Goal: Transaction & Acquisition: Download file/media

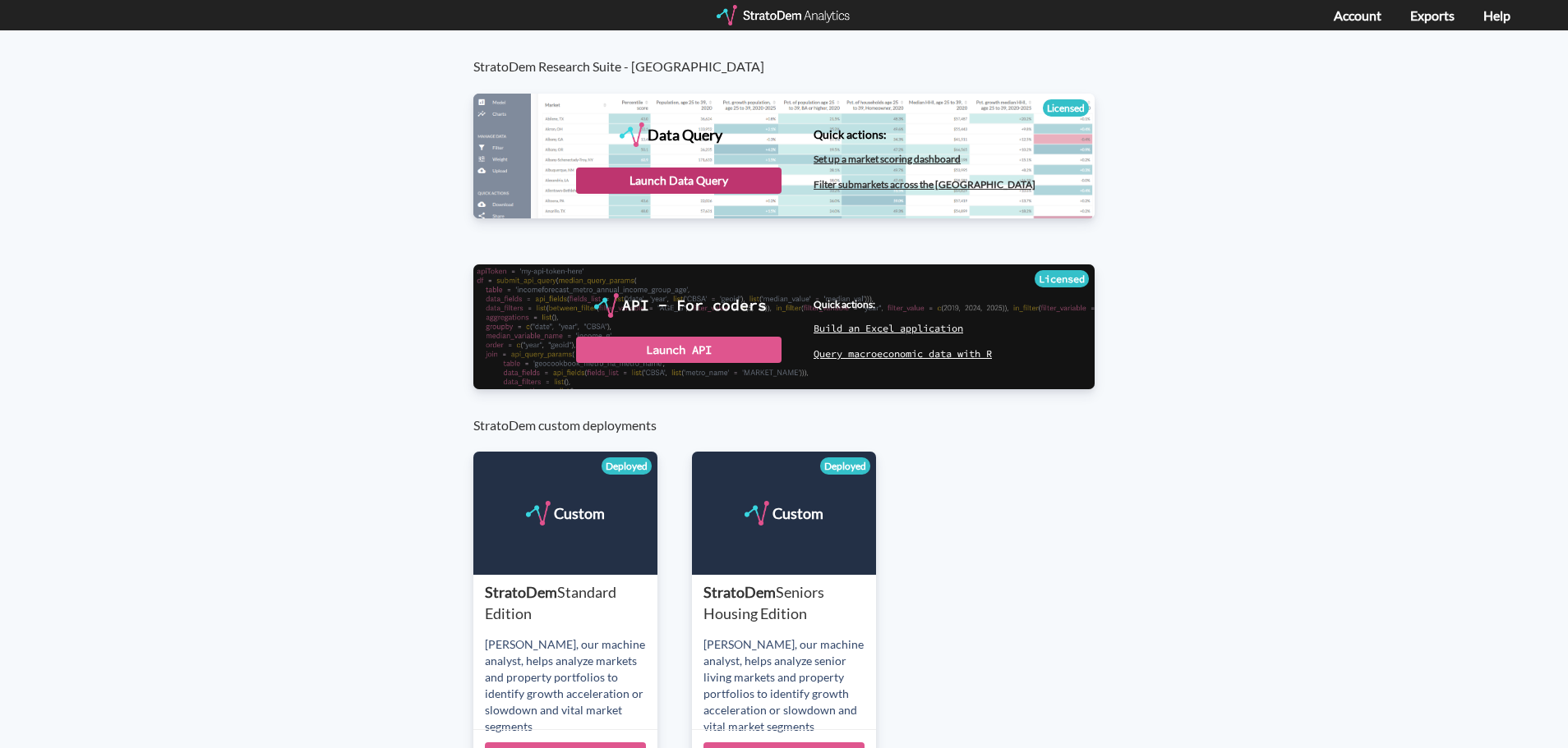
click at [688, 185] on div "Launch Data Query" at bounding box center [679, 180] width 206 height 27
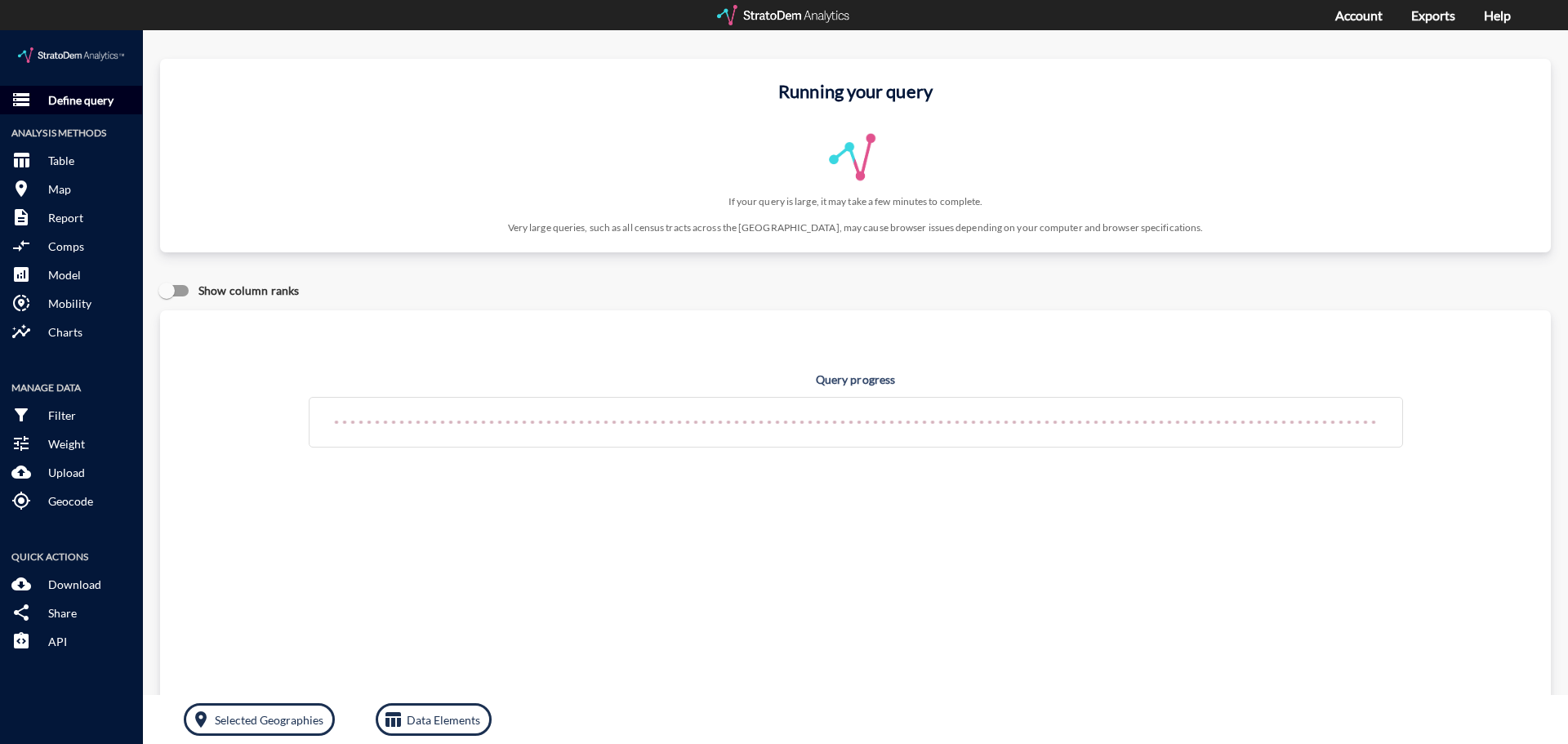
drag, startPoint x: 76, startPoint y: 60, endPoint x: 81, endPoint y: 68, distance: 9.4
click button "storage Define query"
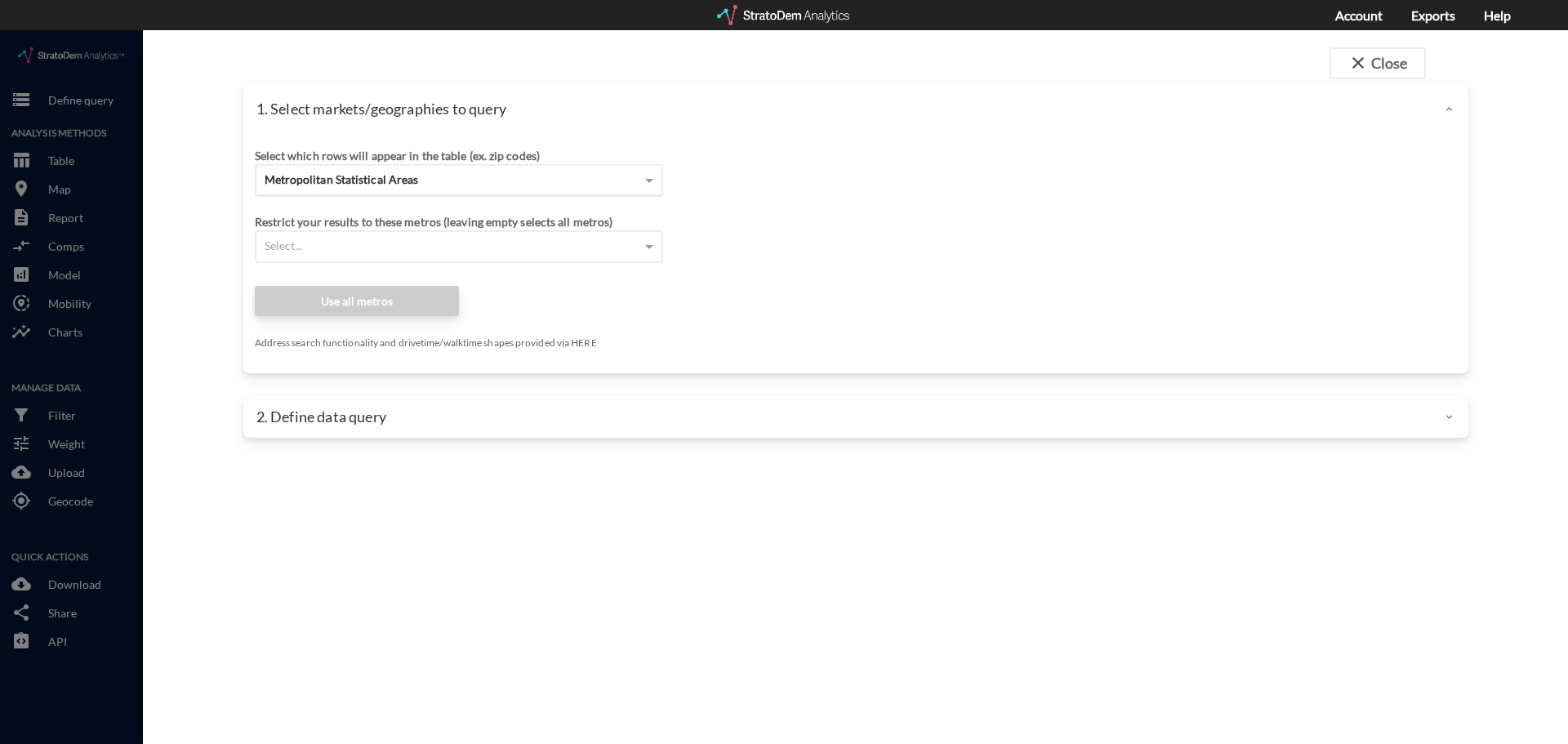
click span "Metropolitan Statistical Areas"
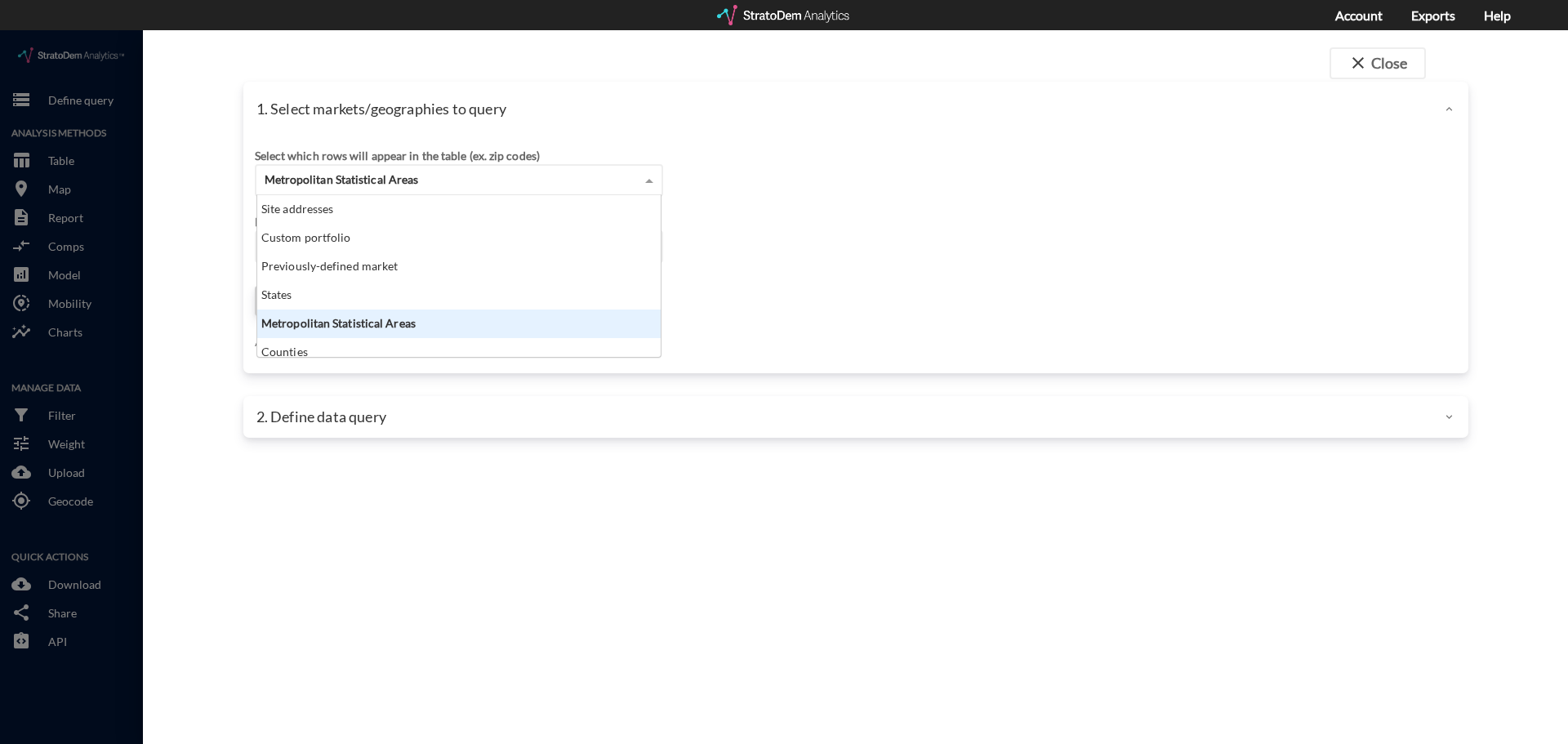
click div "Metropolitan Statistical Areas"
click div "Select which rows will appear in the table (ex. zip codes) Metropolitan Statist…"
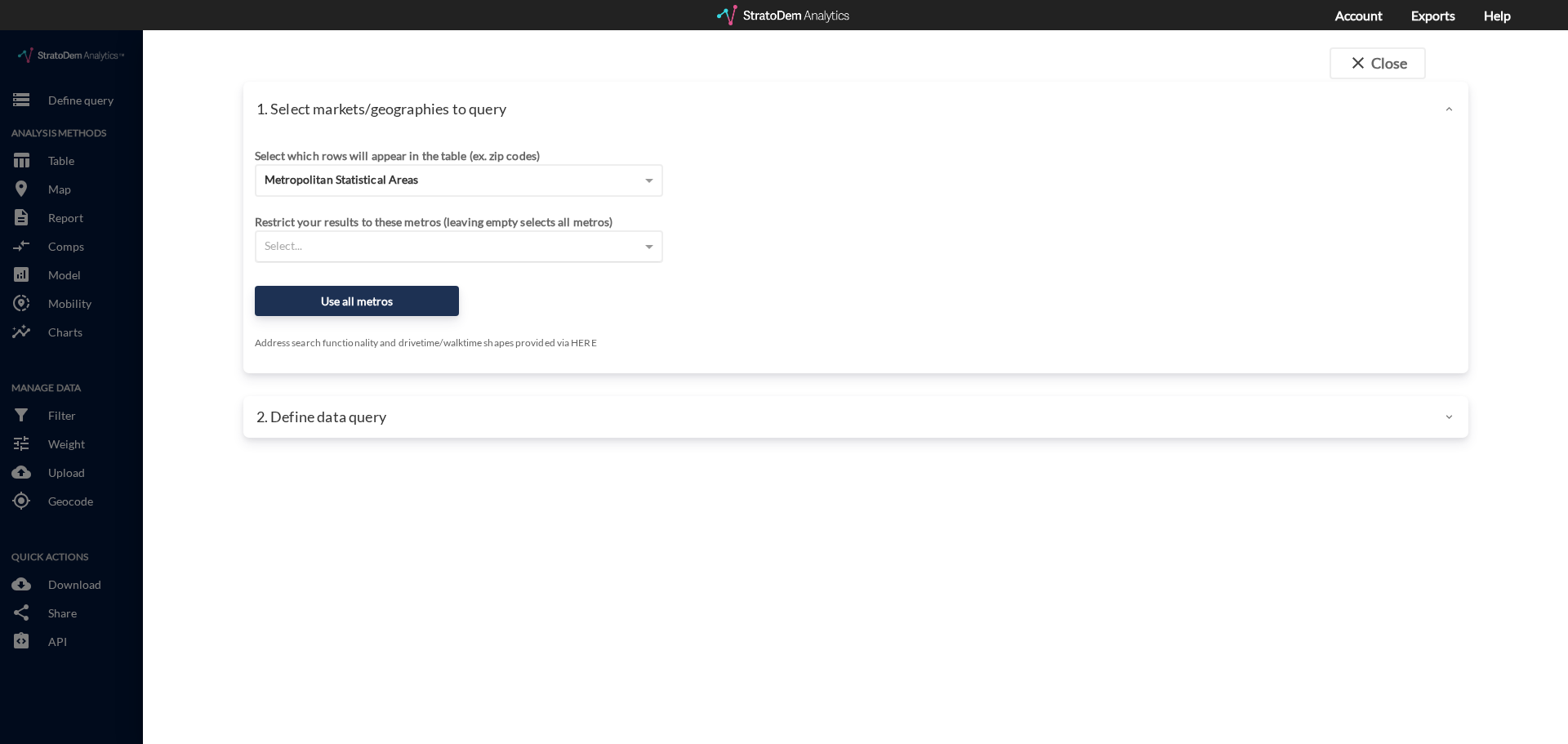
click div "Select..."
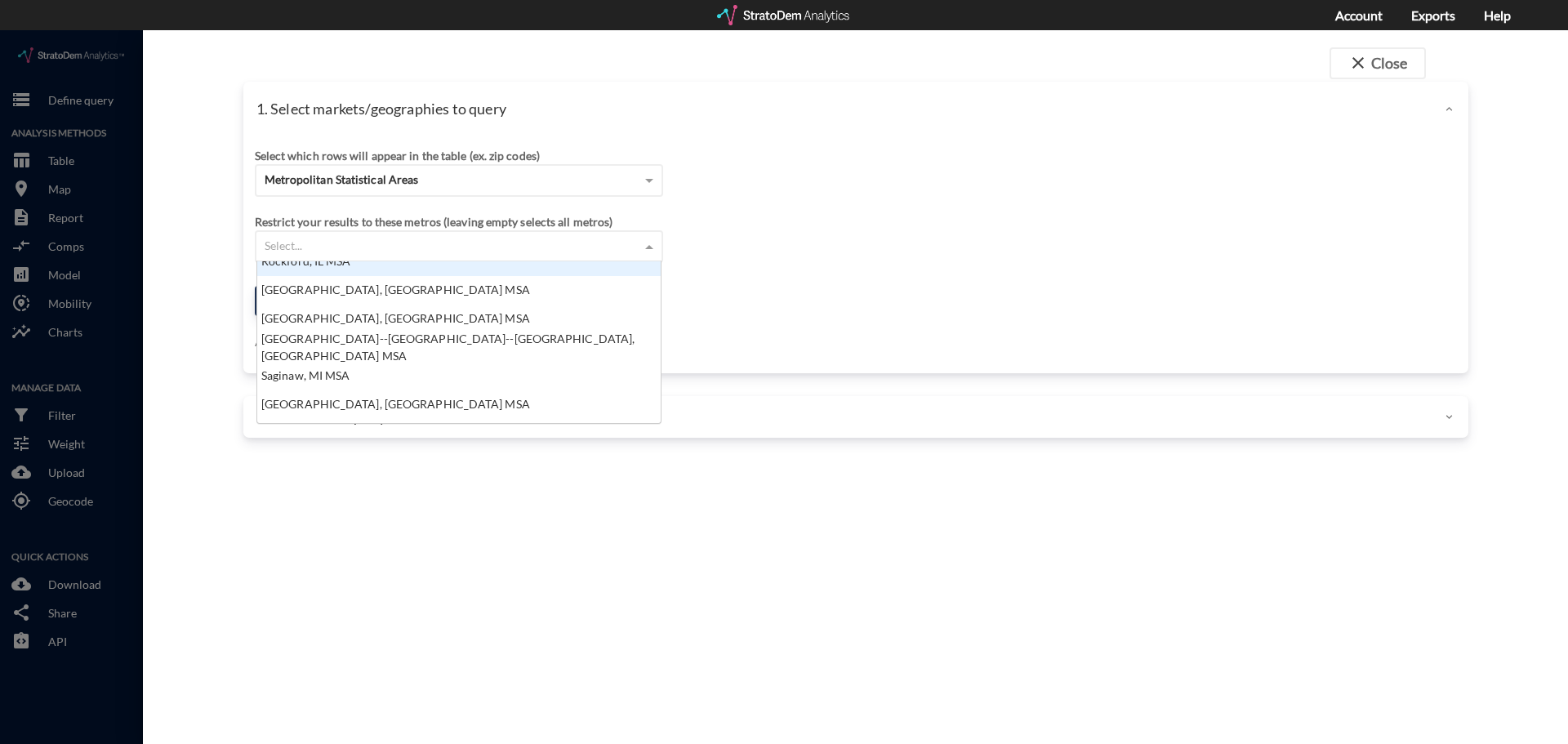
scroll to position [8196, 0]
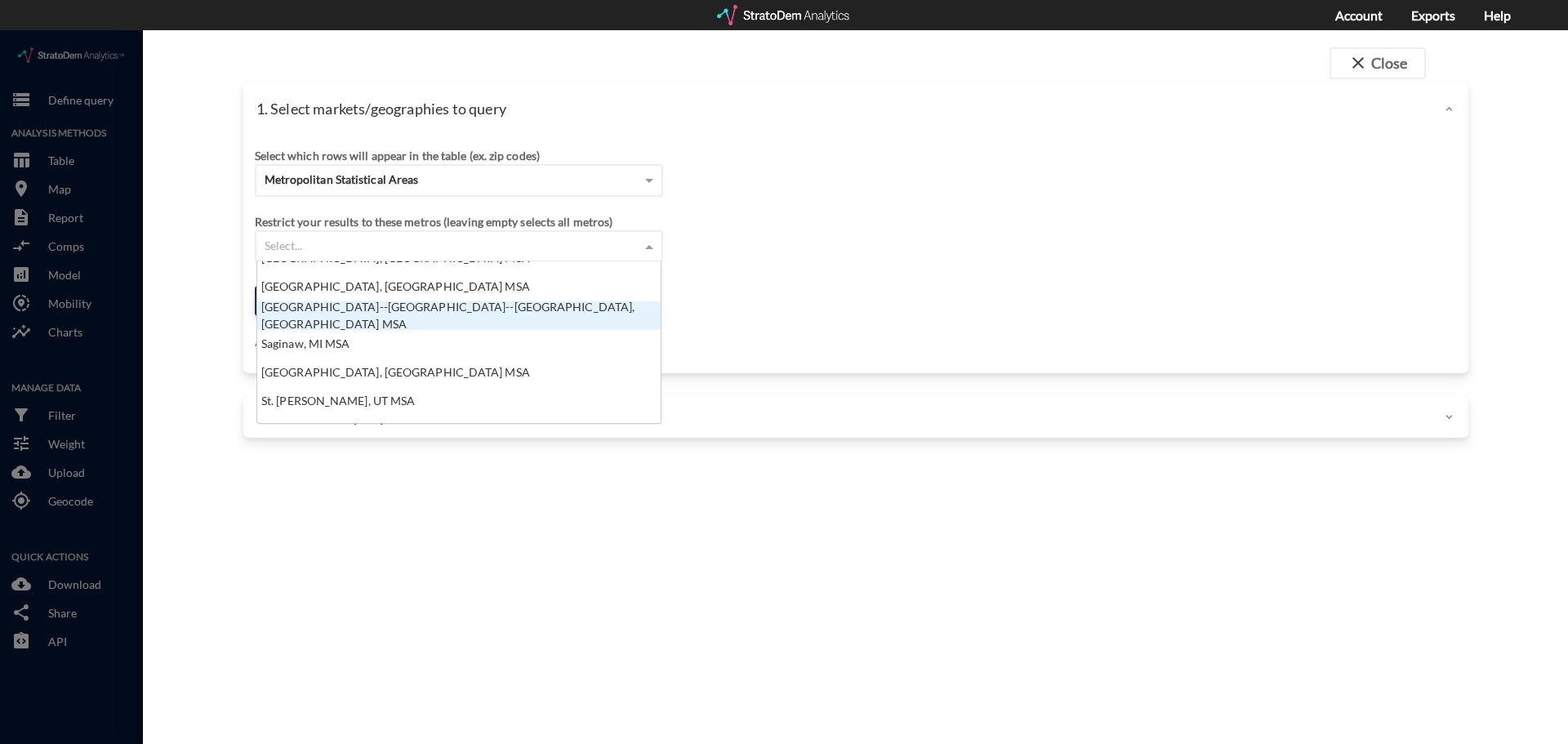
click div "Sacramento--Roseville--Arden-Arcade, CA MSA"
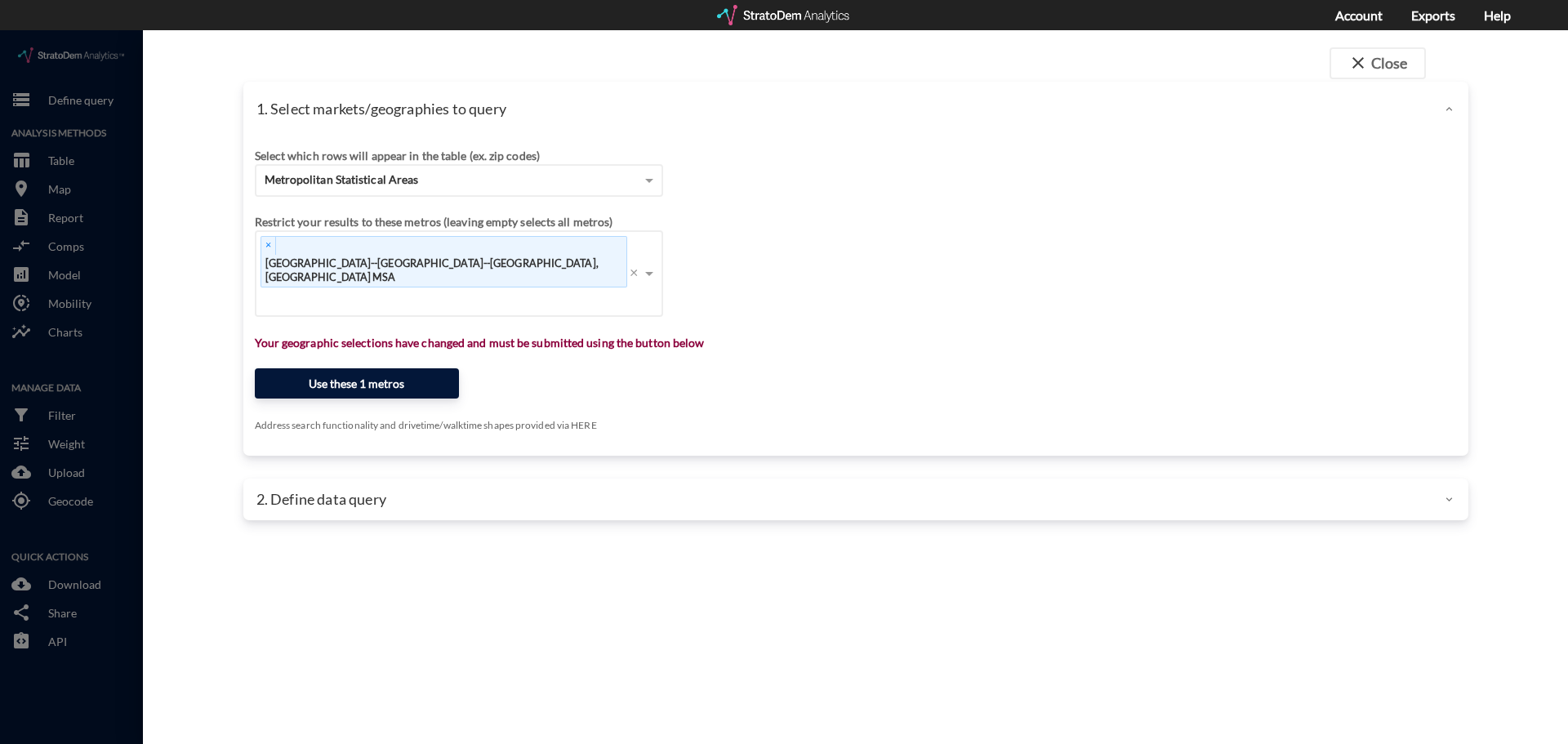
click button "Use these 1 metros"
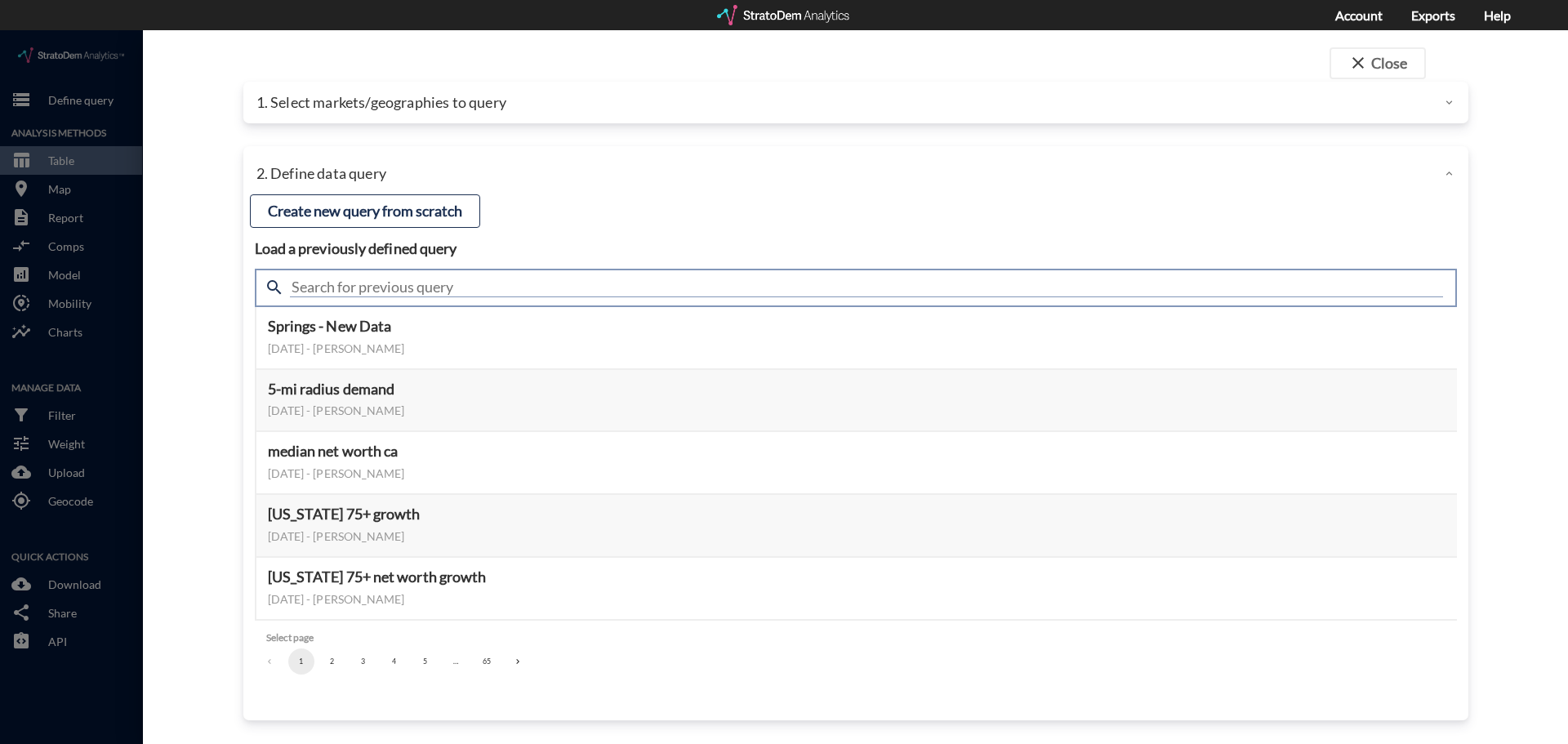
click input "text"
type input "population growth"
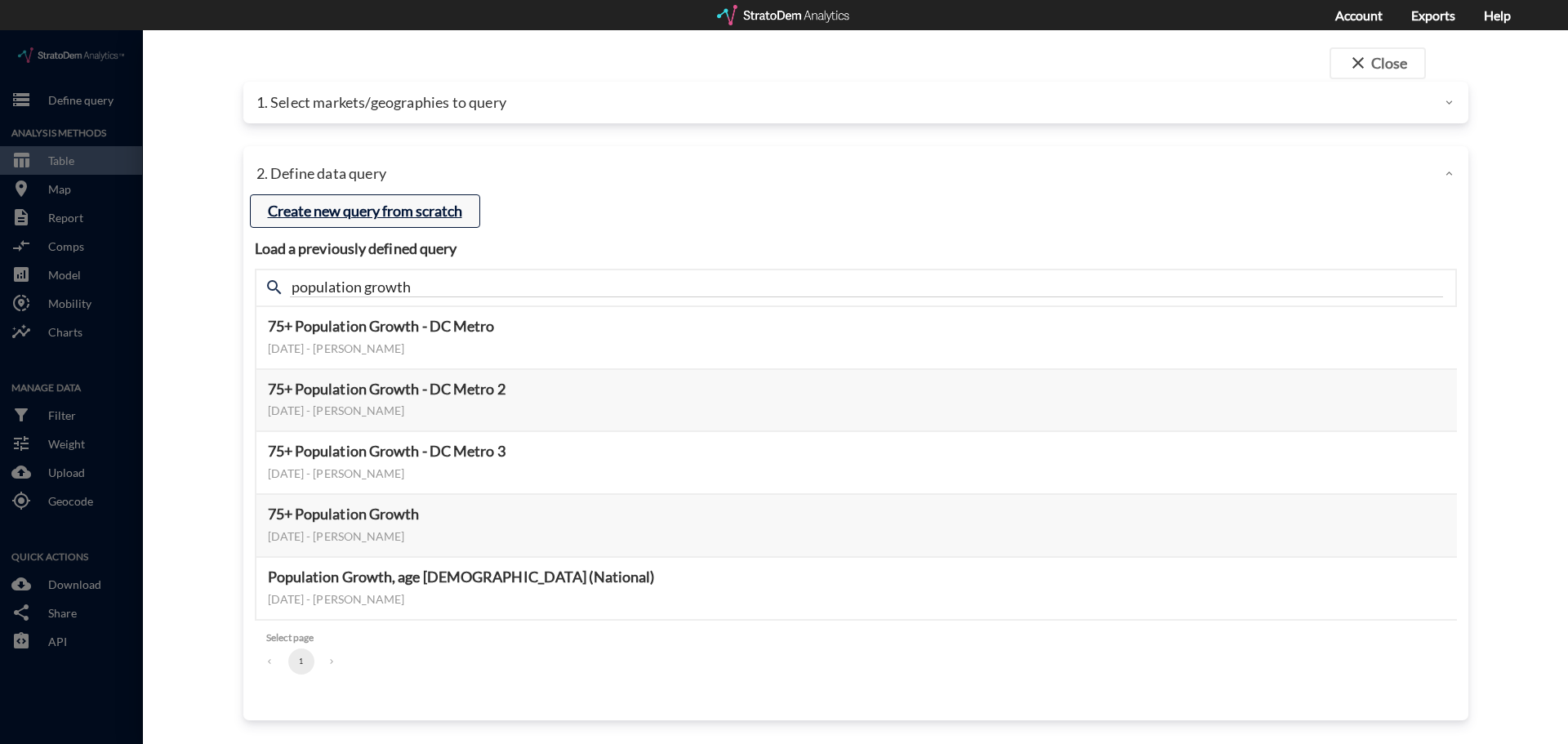
click button "Create new query from scratch"
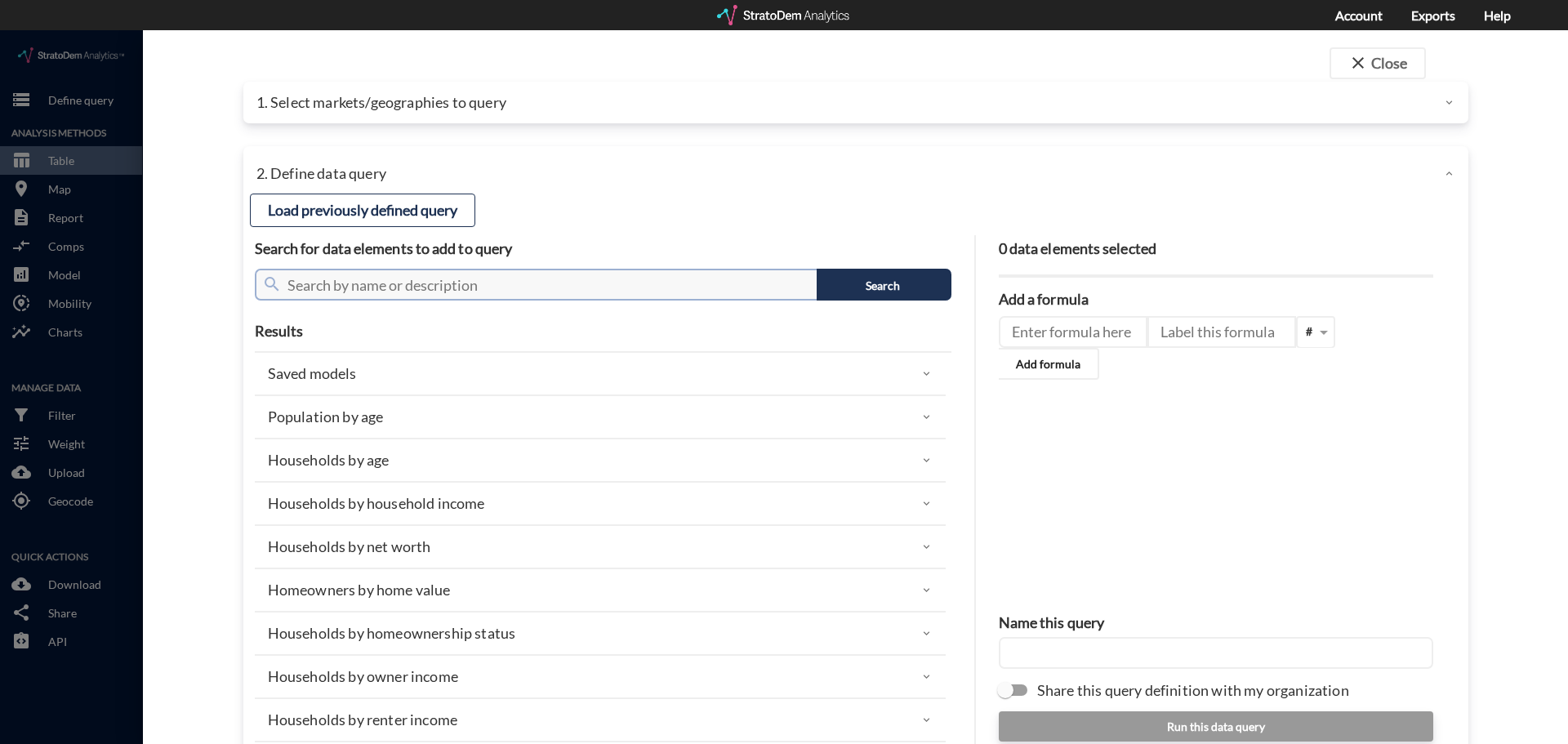
click input "text"
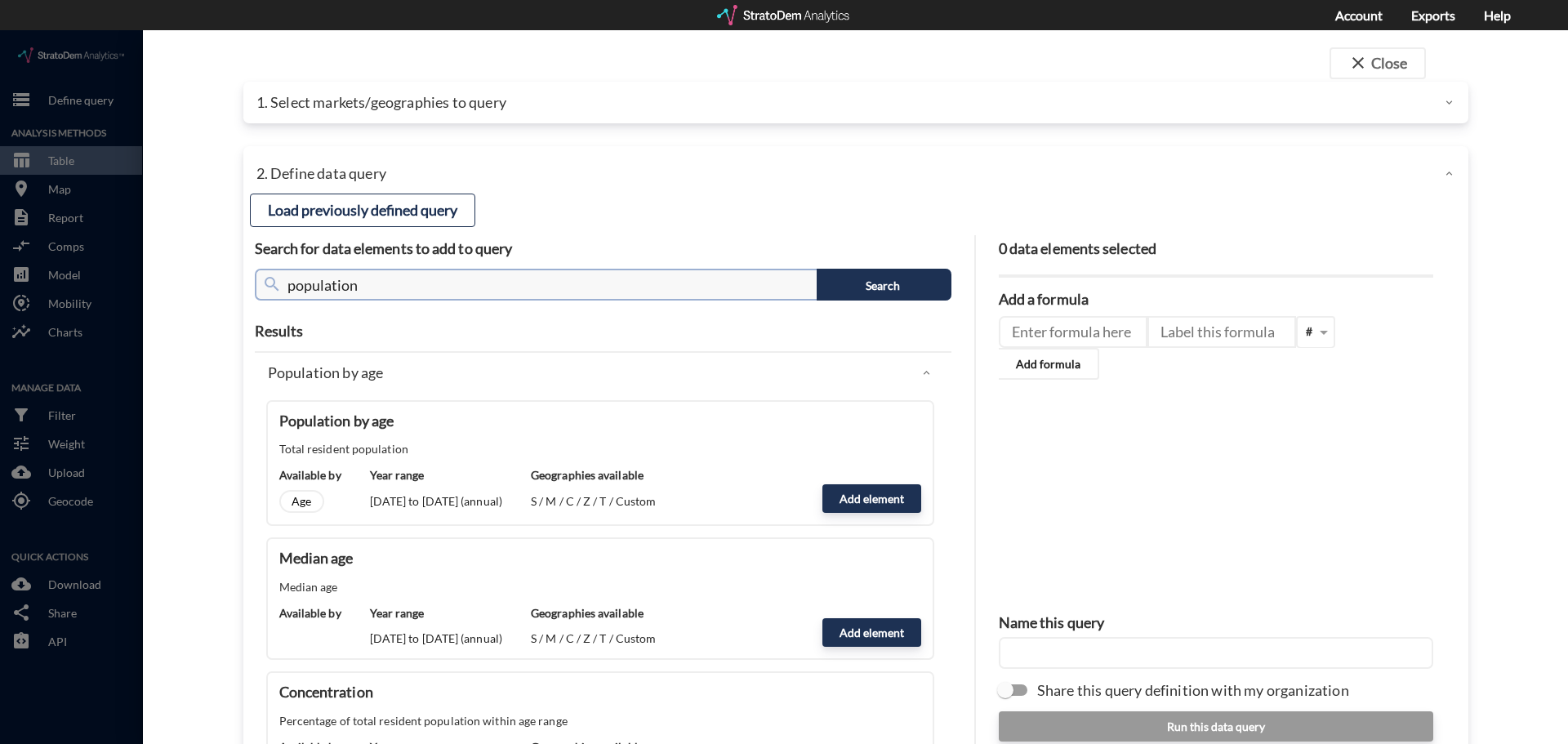
scroll to position [0, 0]
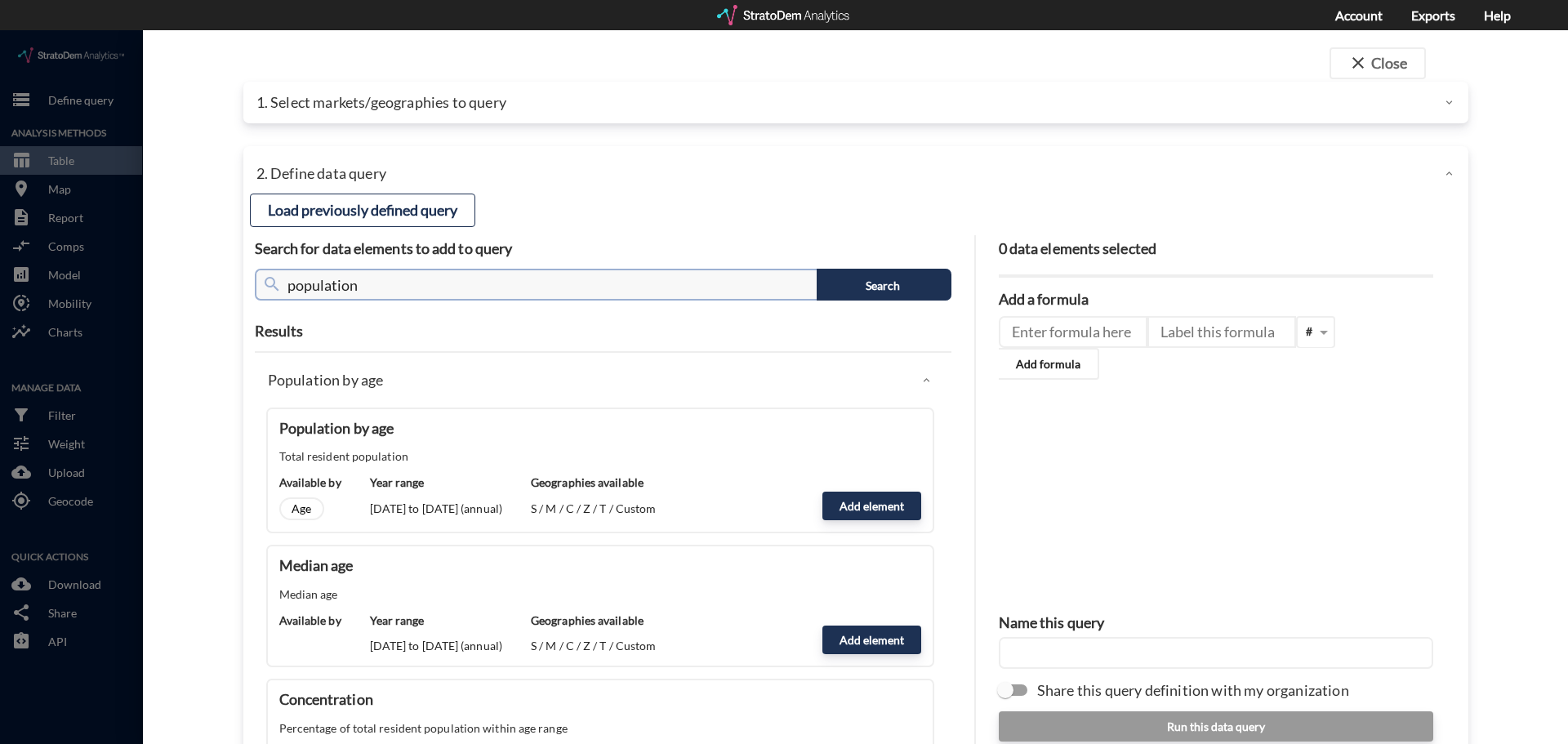
click input "population"
click button "Search"
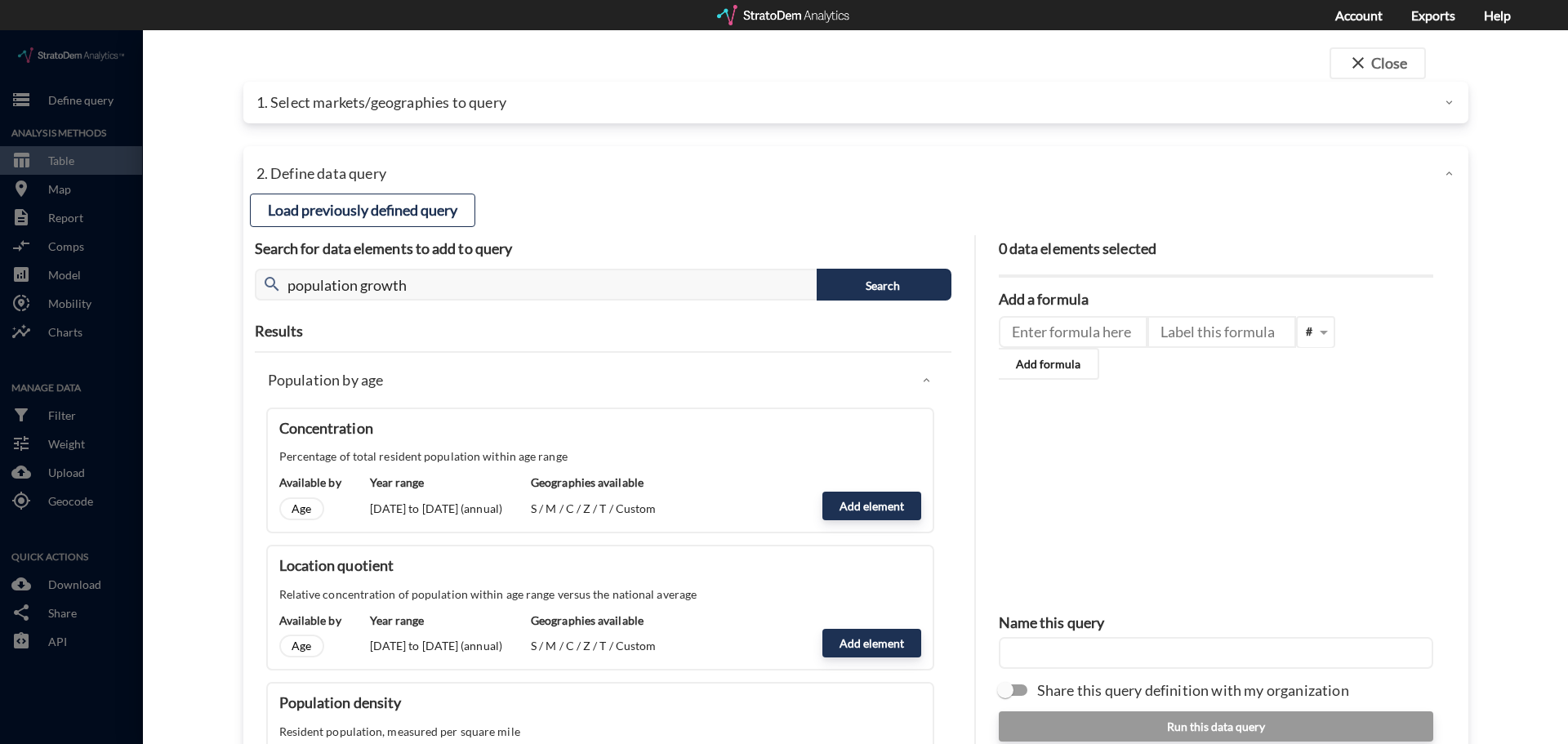
click div "search population growth Search"
click div "Load previously defined query Search for data elements to add to query search p…"
click input "population growth"
type input "population"
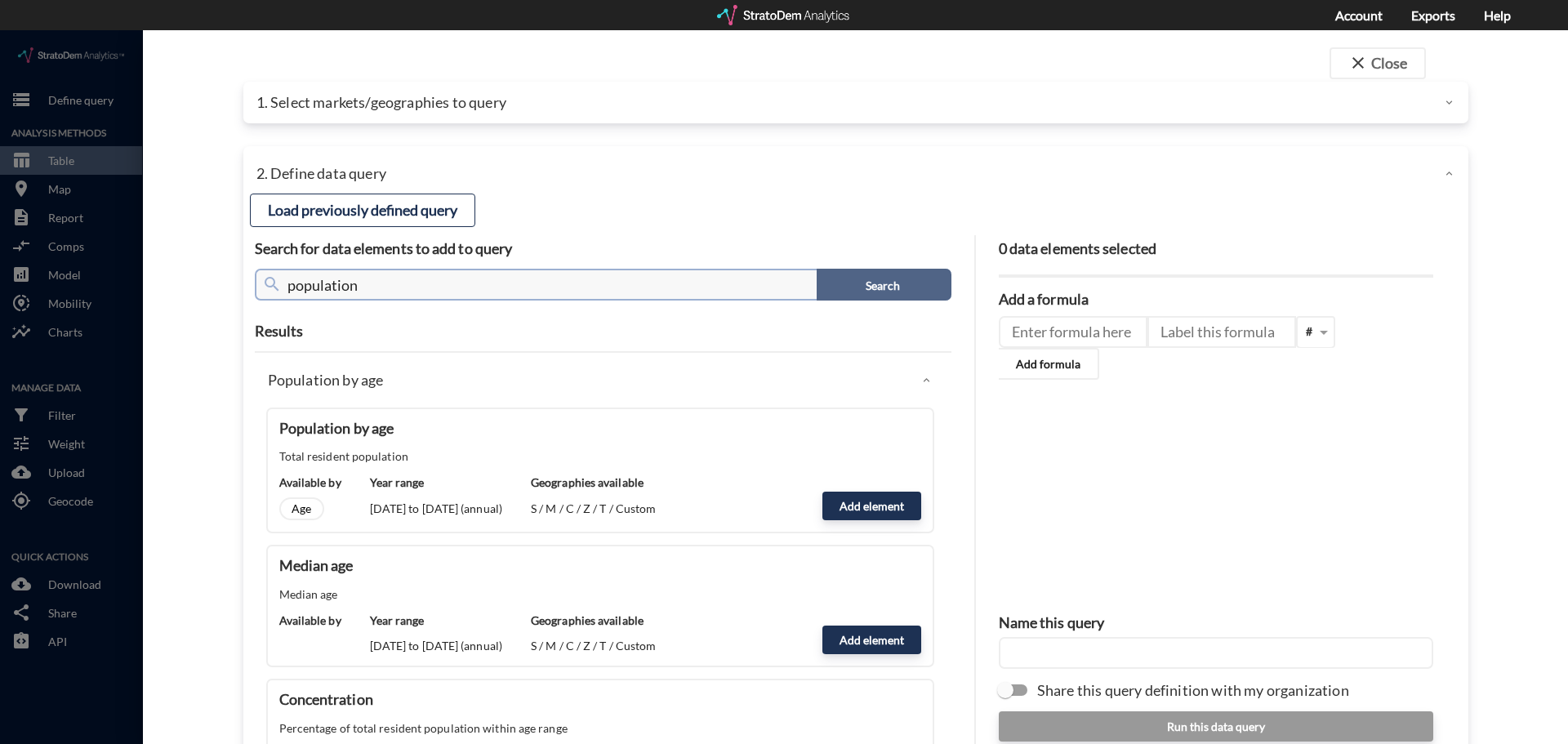
click button "Search"
click button "Add element"
type input "POPULATION"
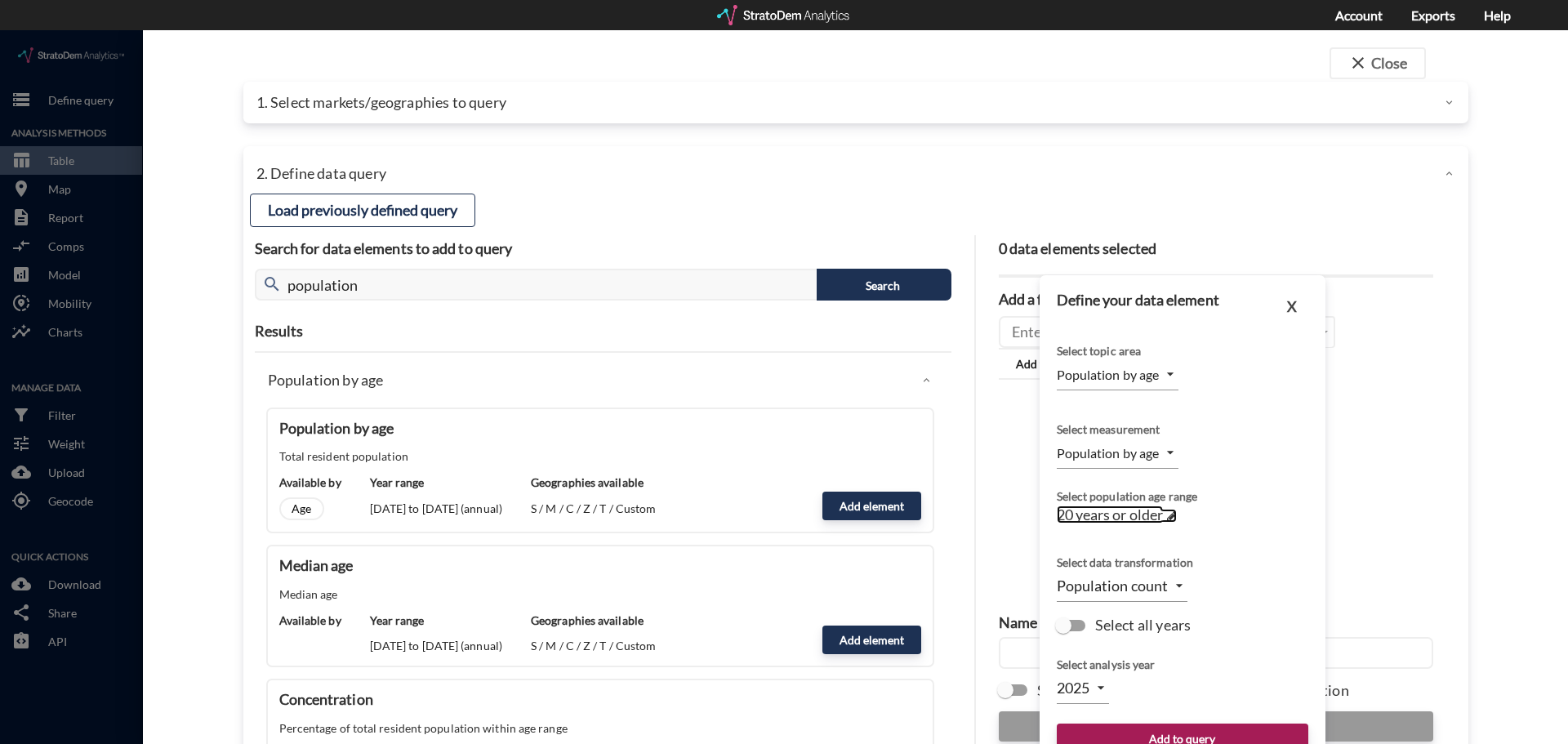
click span "20 years or older"
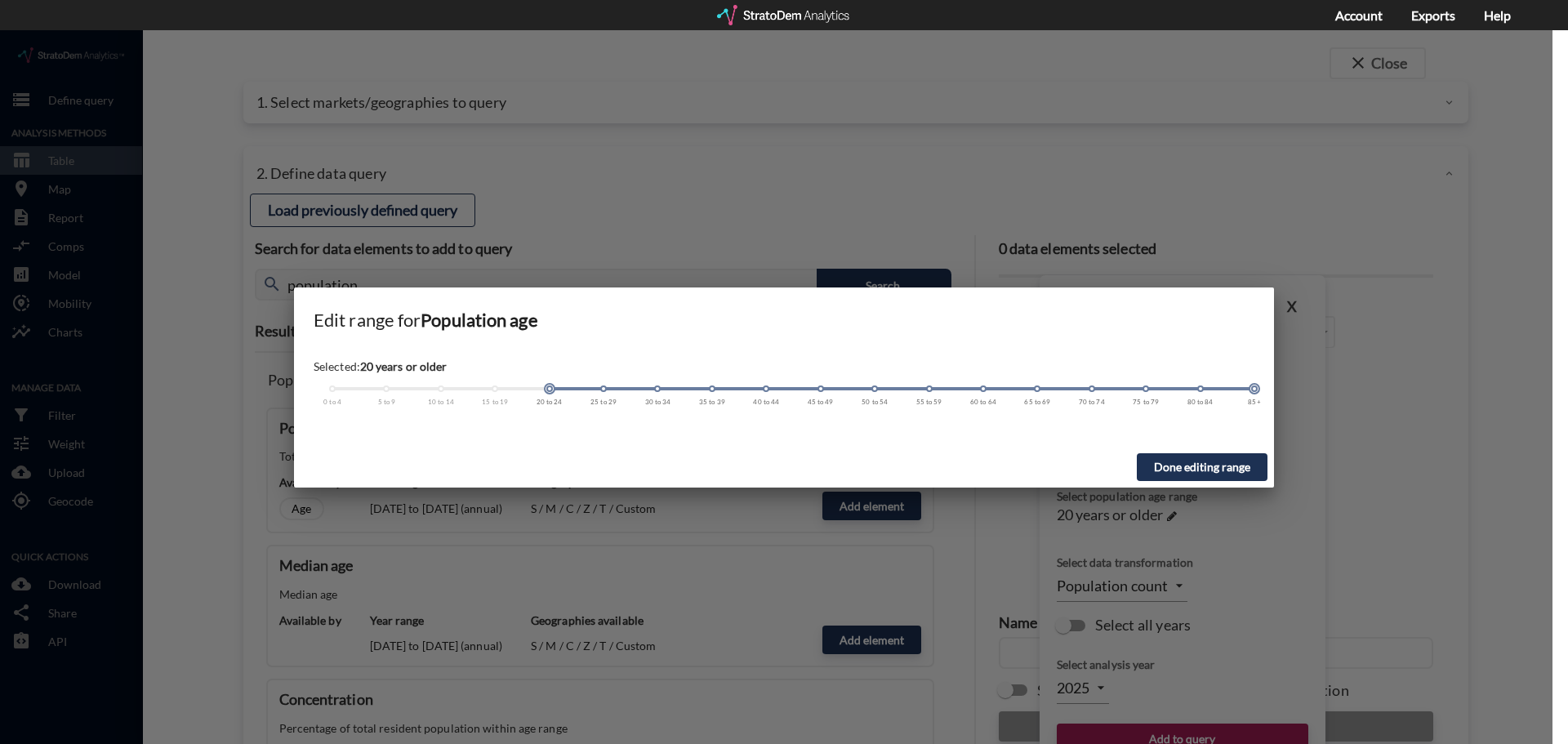
click div
drag, startPoint x: 550, startPoint y: 356, endPoint x: 171, endPoint y: 339, distance: 379.4
click div "Edit range for Population age Selected: All ages 0 to 4 5 to 9 10 to 14 15 to 1…"
click button "Done editing range"
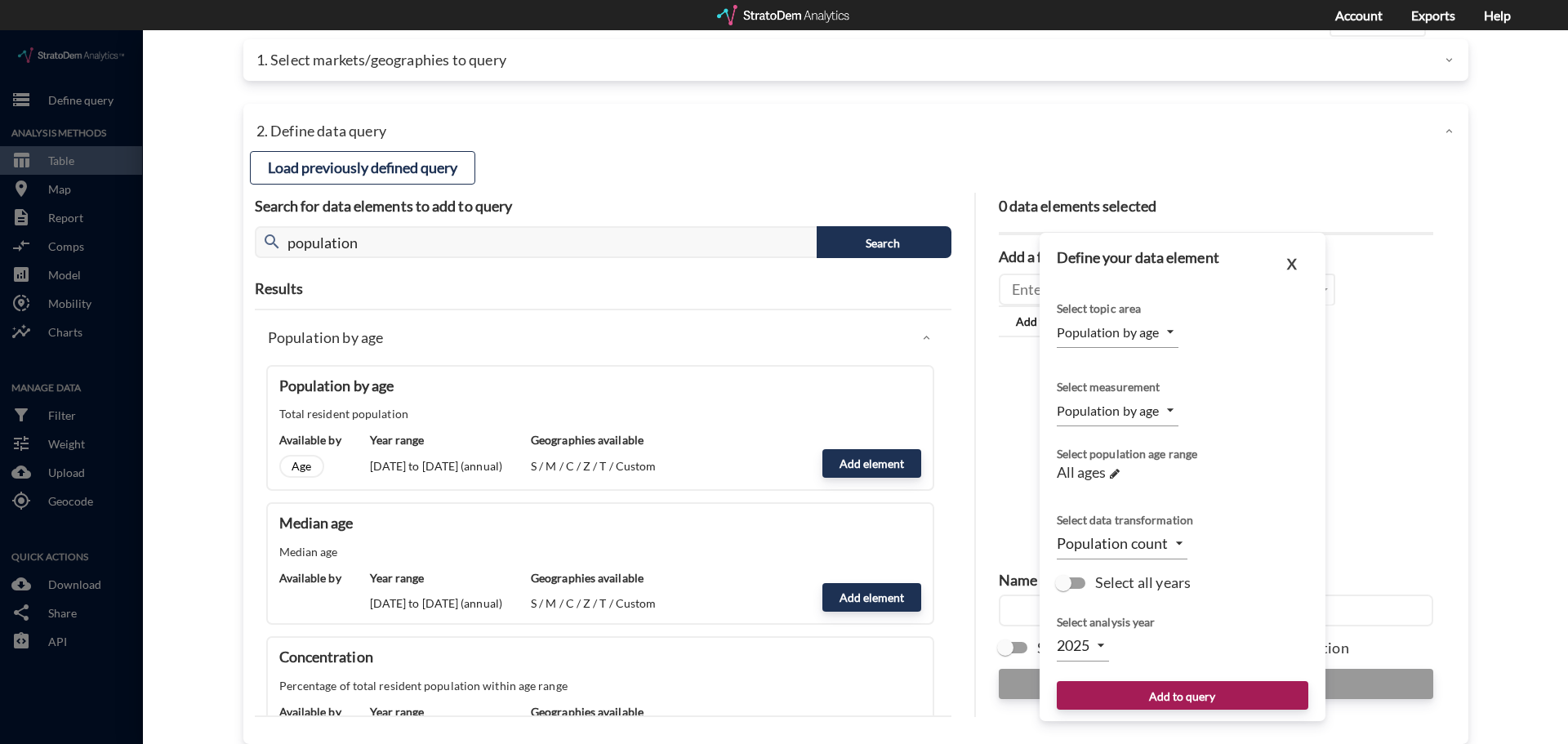
scroll to position [65, 0]
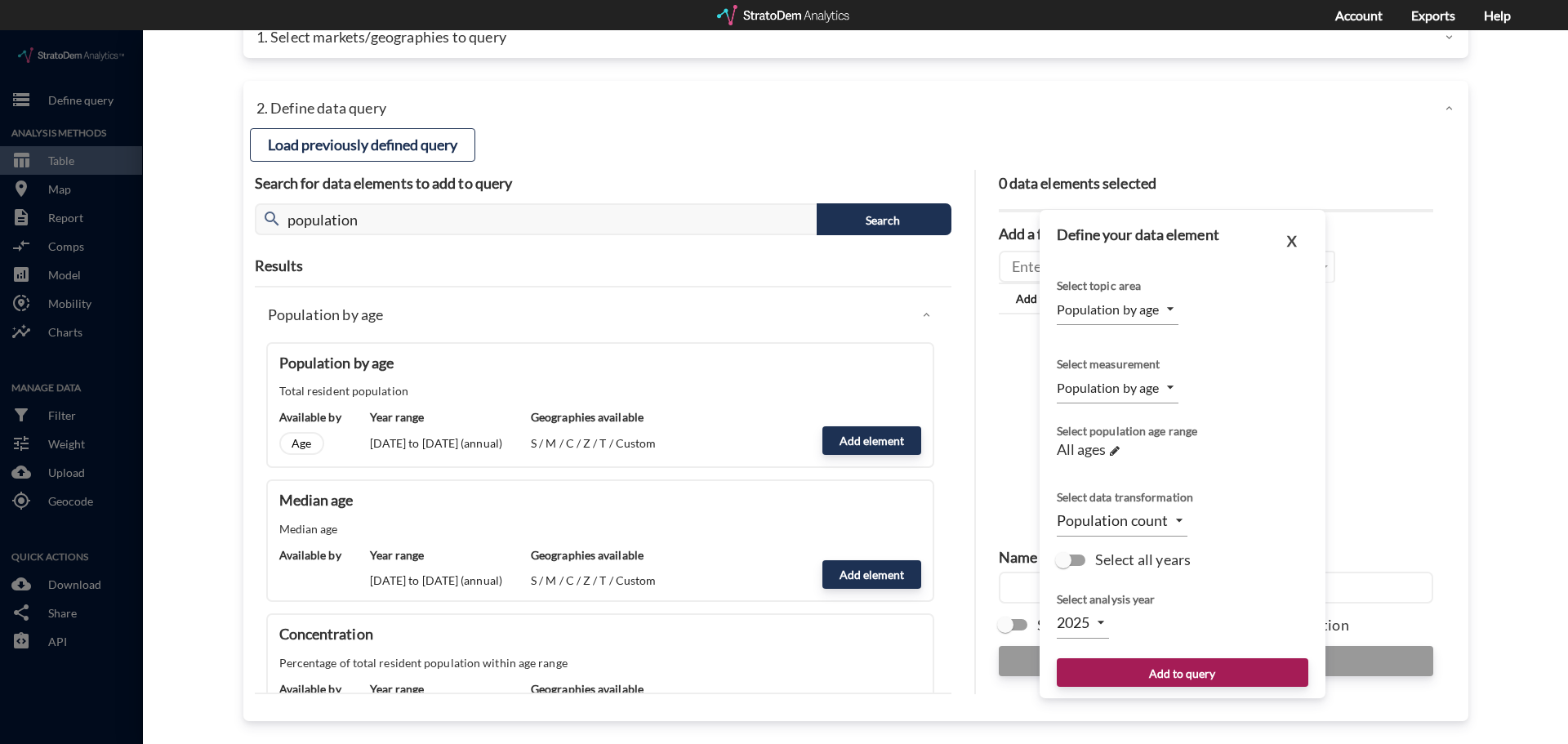
click body "/vantagepoint/us/-1 storage Define query Analysis Methods table_chart Table roo…"
click input "Select all years"
checkbox input "true"
type input "TIME_SERIES_DL"
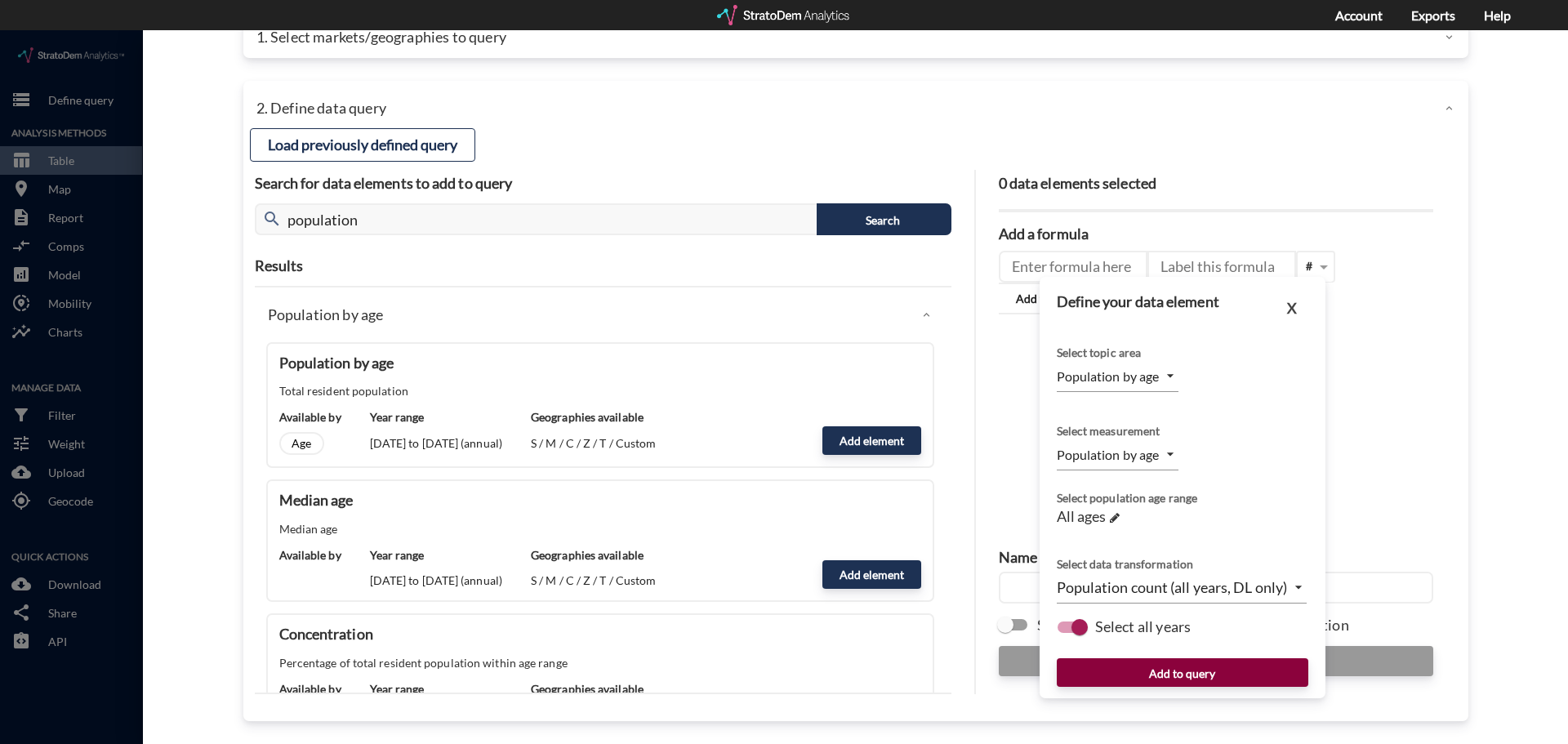
click button "Add to query"
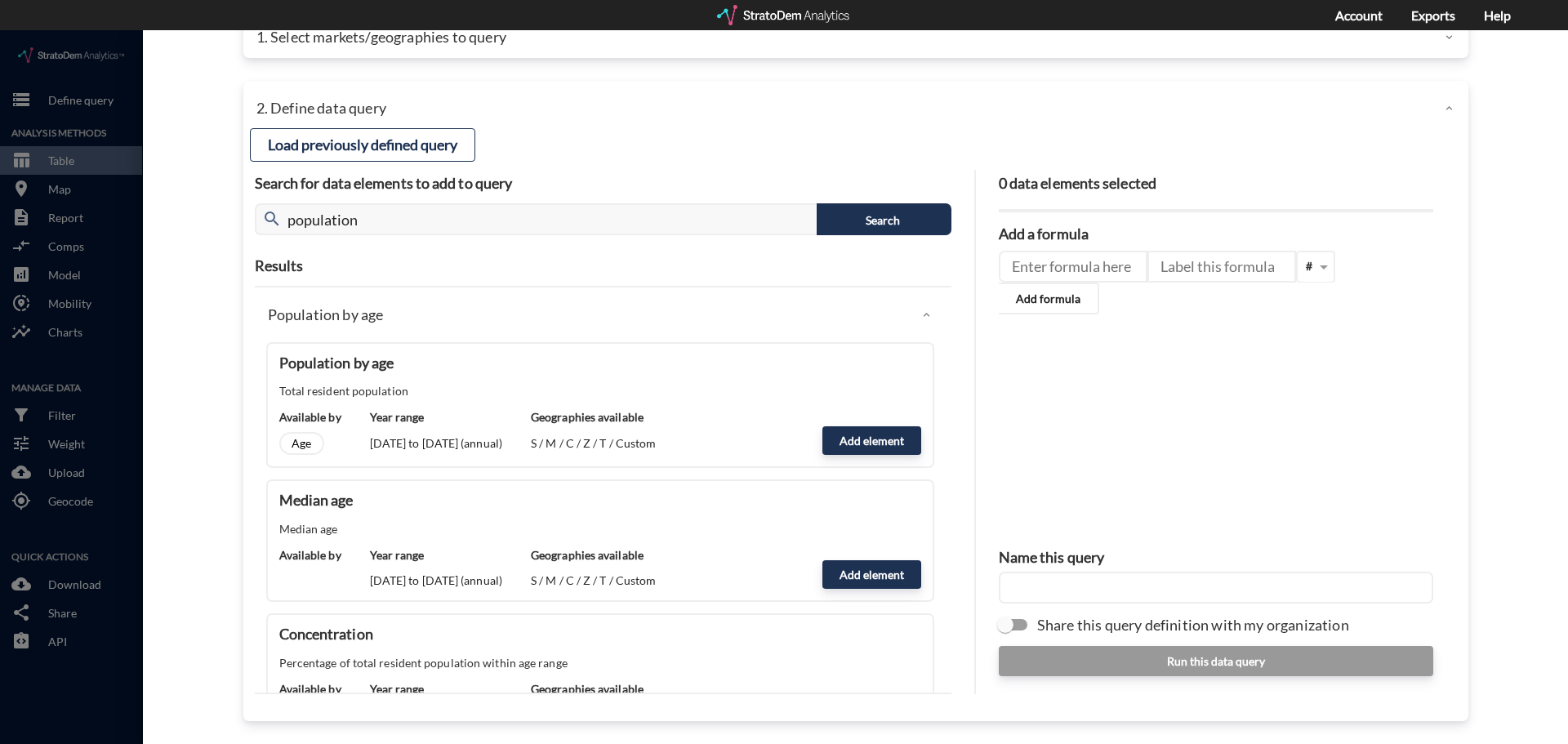
click input "text"
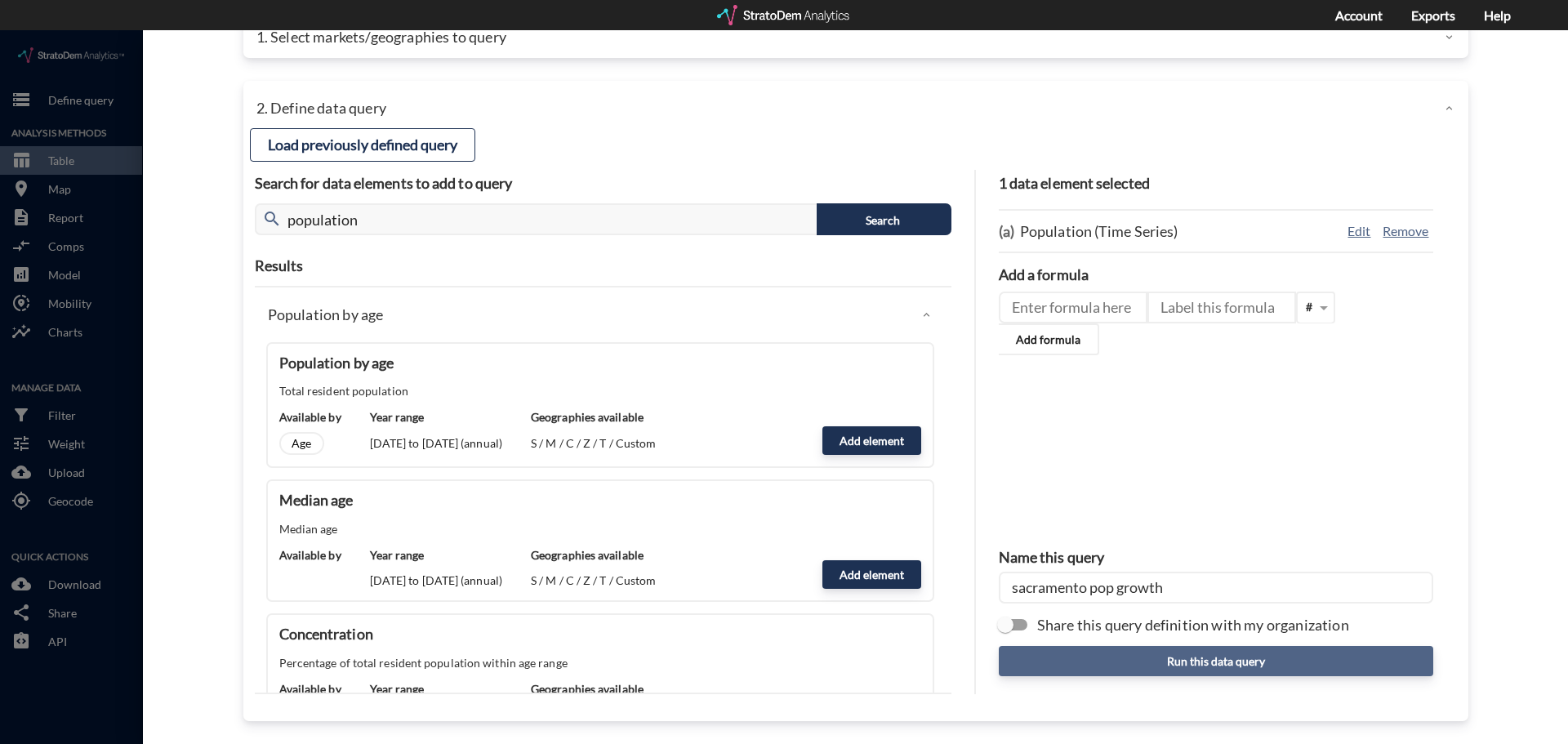
type input "sacramento pop growth"
click button "Run this data query"
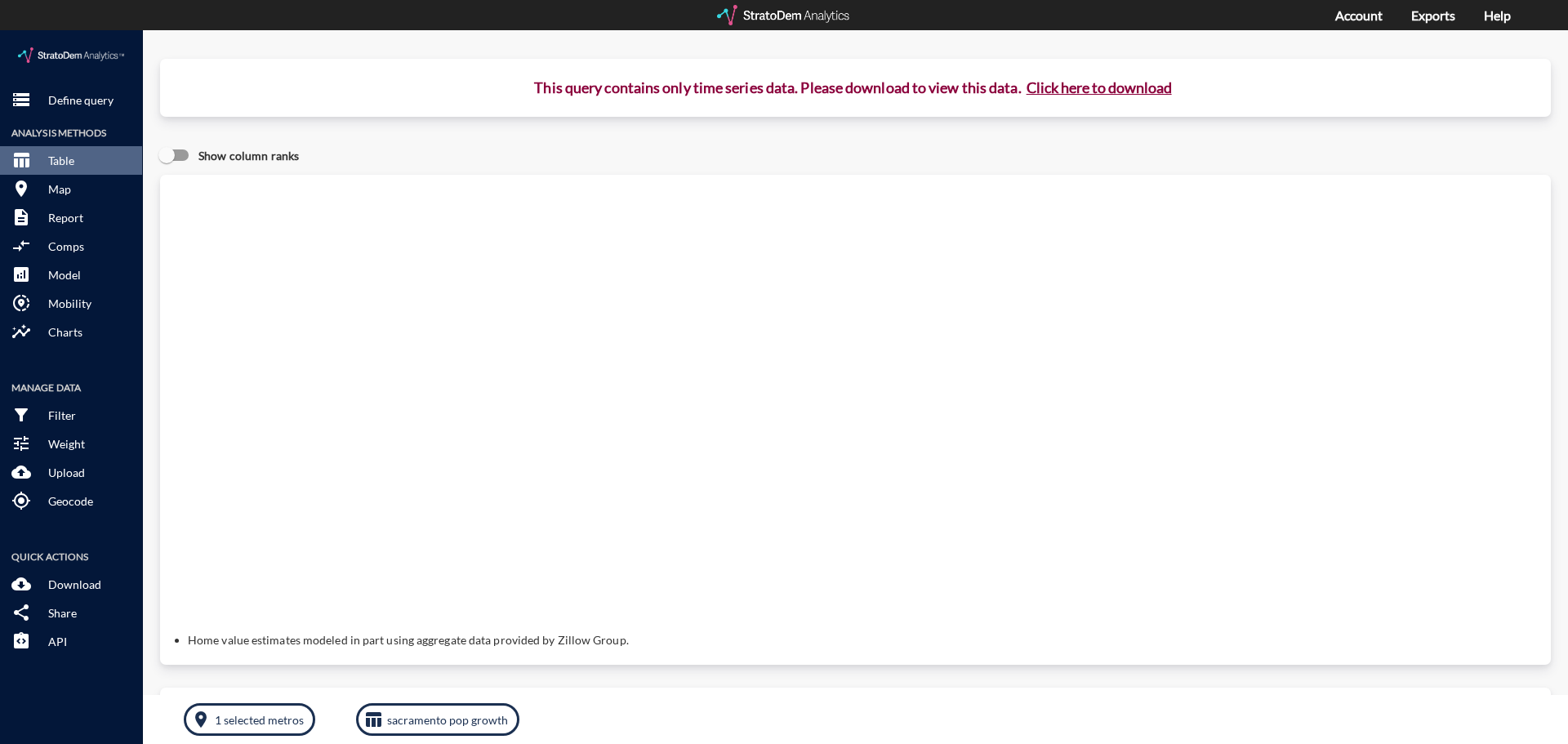
click button "Click here to download"
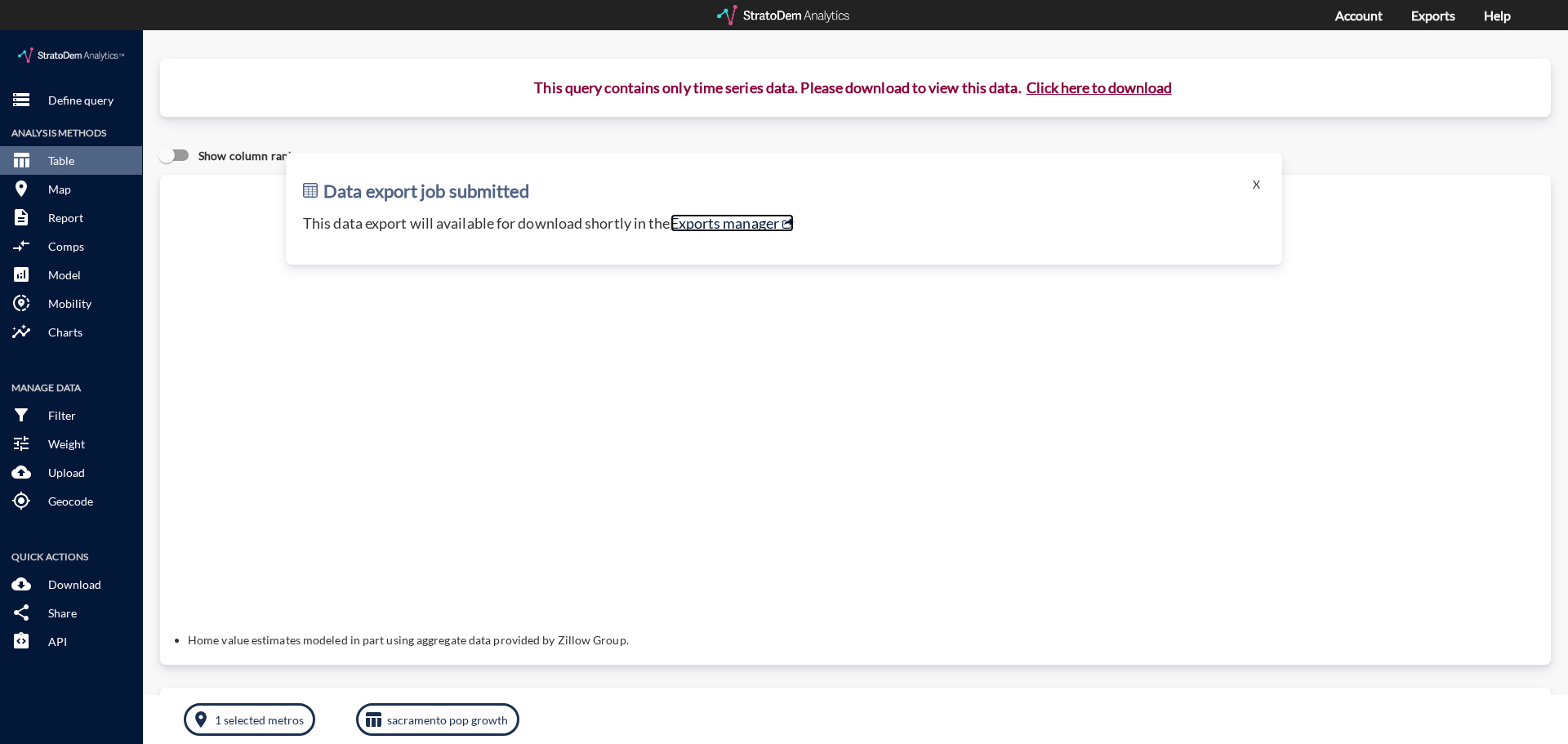
click link "Exports manager"
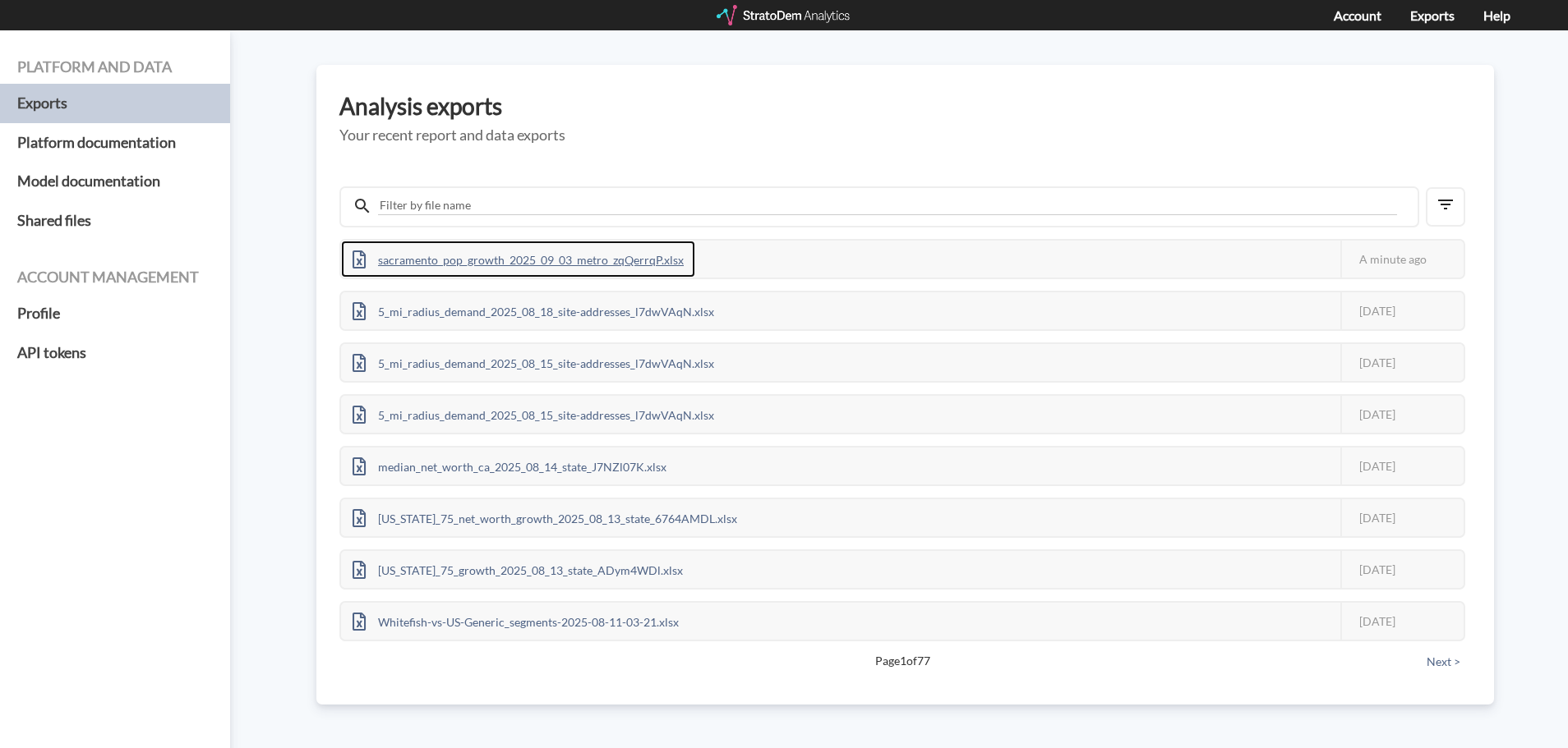
click at [470, 254] on div "sacramento_pop_growth_2025_09_03_metro_zqQerrqP.xlsx" at bounding box center [518, 259] width 354 height 37
